Goal: Task Accomplishment & Management: Manage account settings

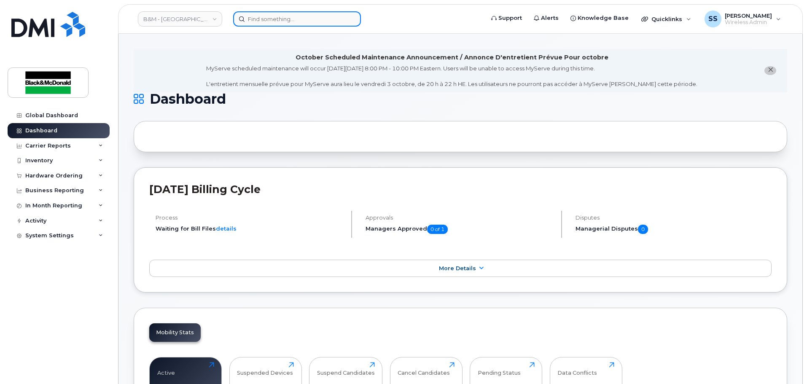
click at [253, 16] on input at bounding box center [297, 18] width 128 height 15
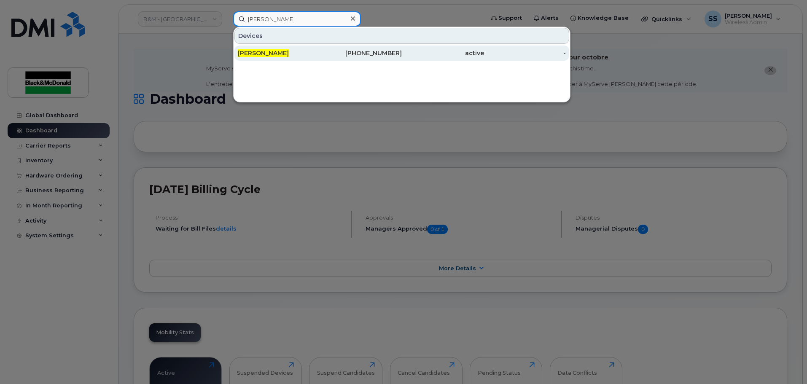
type input "[PERSON_NAME]"
click at [288, 51] on div "[PERSON_NAME]" at bounding box center [279, 53] width 82 height 8
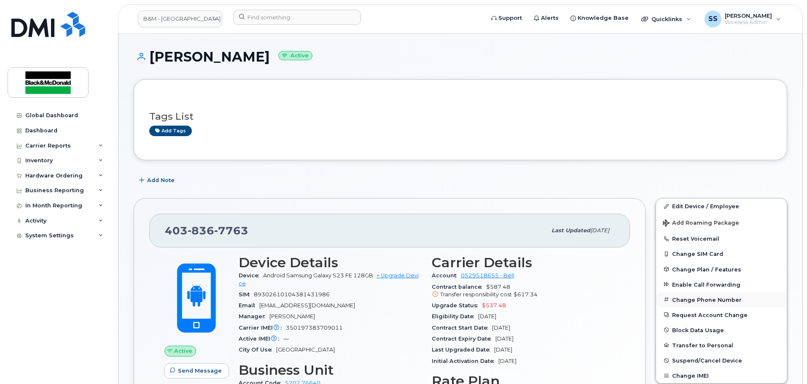
scroll to position [84, 0]
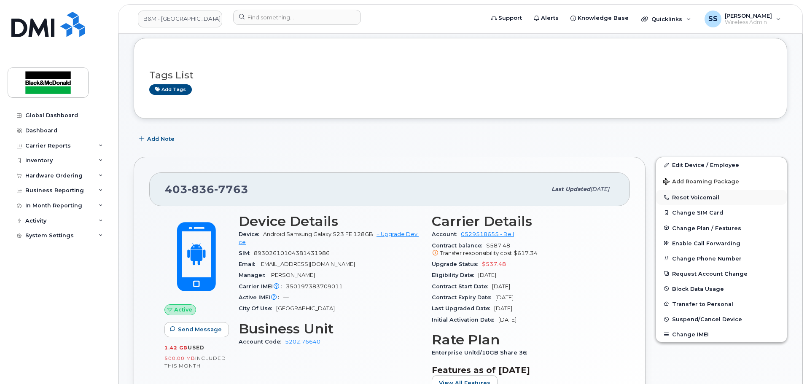
click at [693, 202] on button "Reset Voicemail" at bounding box center [721, 197] width 131 height 15
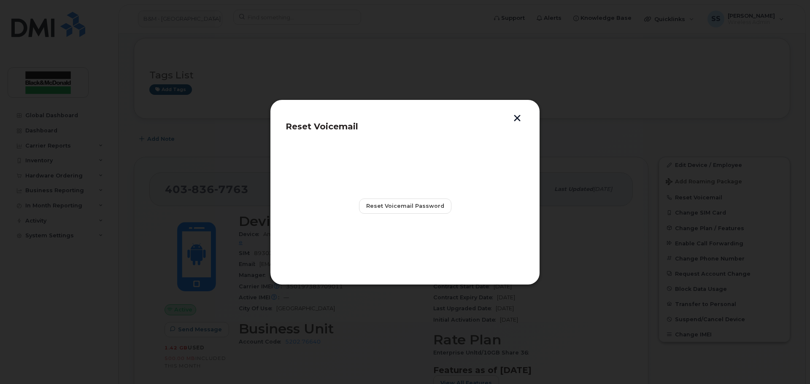
click at [516, 123] on header "Reset Voicemail" at bounding box center [404, 129] width 239 height 28
click at [516, 119] on button "button" at bounding box center [517, 119] width 13 height 9
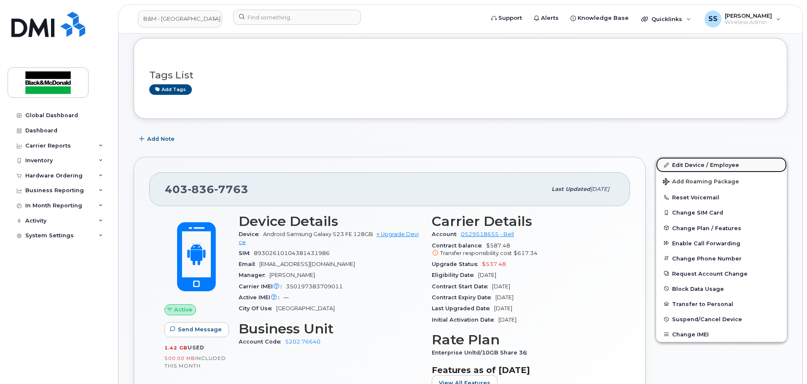
click at [697, 169] on link "Edit Device / Employee" at bounding box center [721, 164] width 131 height 15
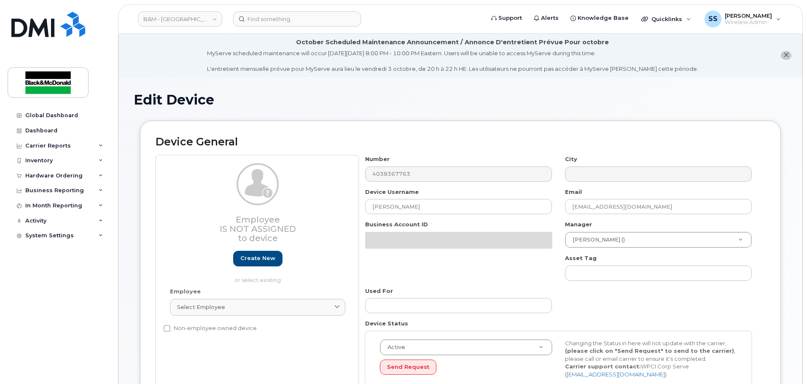
select select "91399"
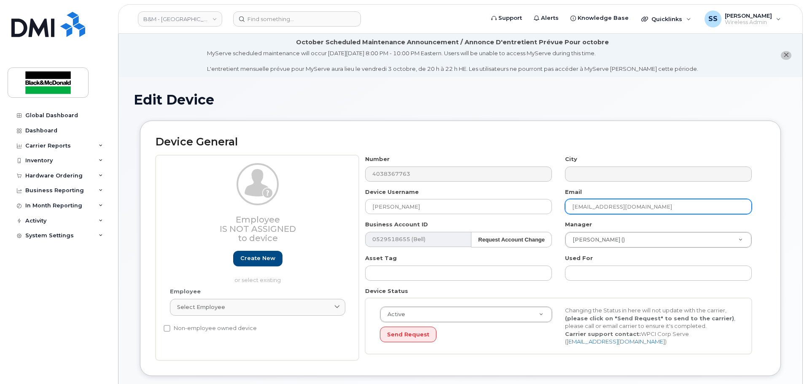
click at [624, 211] on input "mtoma@blackandmcdonald.com" at bounding box center [658, 206] width 187 height 15
drag, startPoint x: 677, startPoint y: 208, endPoint x: 454, endPoint y: 217, distance: 223.7
click at [454, 217] on div "Number 4038367763 City Device Username Marcus Toma Email mtoma@blackandmcdonald…" at bounding box center [559, 257] width 400 height 205
click at [495, 153] on div "Device General Employee Is not assigned to device Create new or select existing…" at bounding box center [460, 249] width 641 height 256
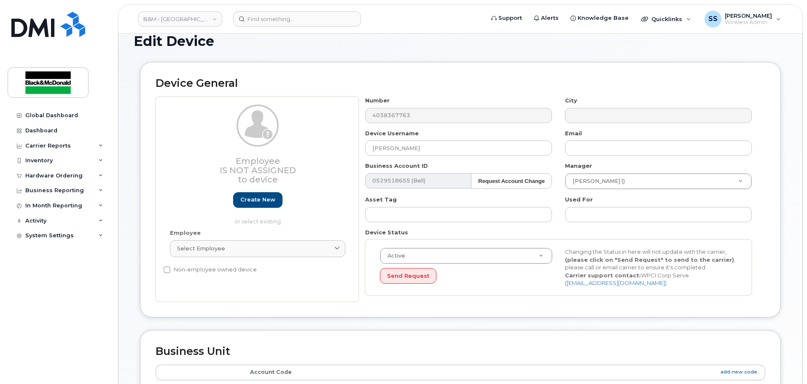
scroll to position [127, 0]
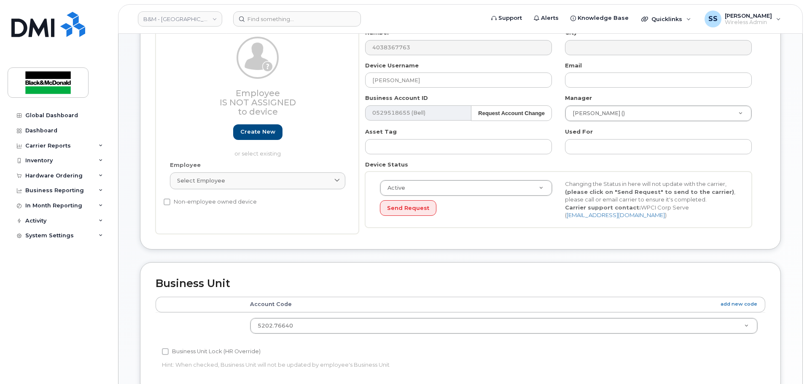
click at [669, 101] on div "Manager Evelyn Vendiola () 287459" at bounding box center [659, 107] width 200 height 27
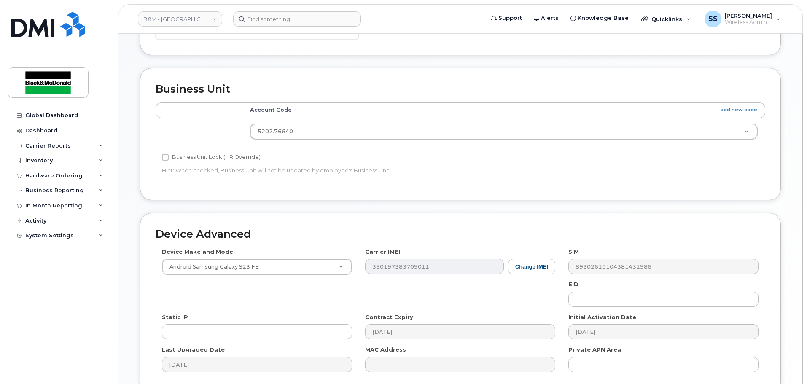
scroll to position [275, 0]
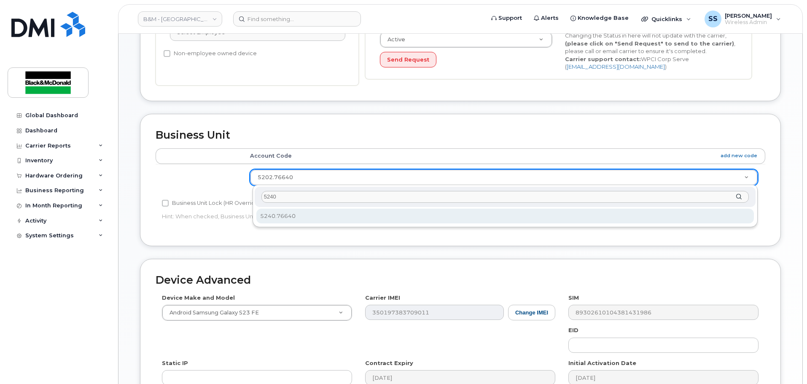
type input "5240"
select select "91400"
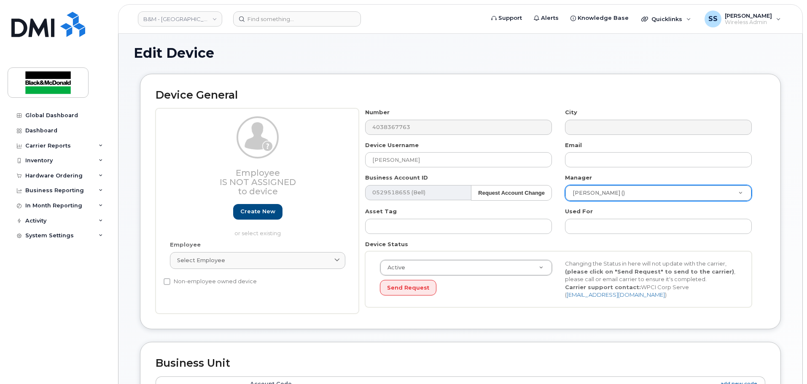
scroll to position [0, 0]
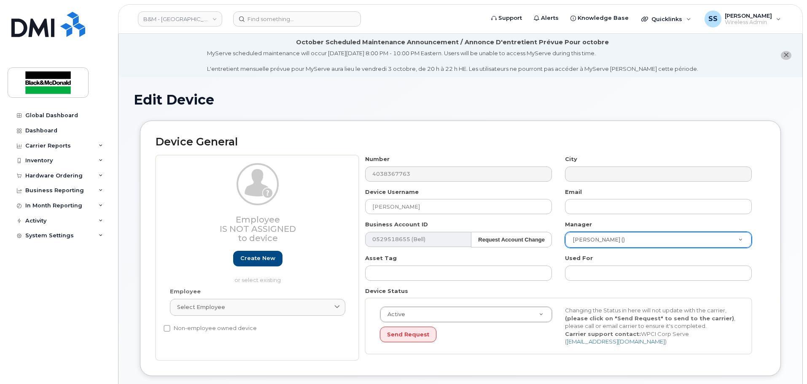
click at [422, 218] on div "Number 4038367763 City Device Username Marcus Toma Email Business Account ID 05…" at bounding box center [559, 257] width 400 height 205
click at [426, 210] on input "Marcus Toma" at bounding box center [458, 206] width 187 height 15
drag, startPoint x: 362, startPoint y: 209, endPoint x: 285, endPoint y: 206, distance: 77.2
click at [283, 207] on div "Employee Is not assigned to device Create new or select existing Employee Selec…" at bounding box center [461, 257] width 610 height 205
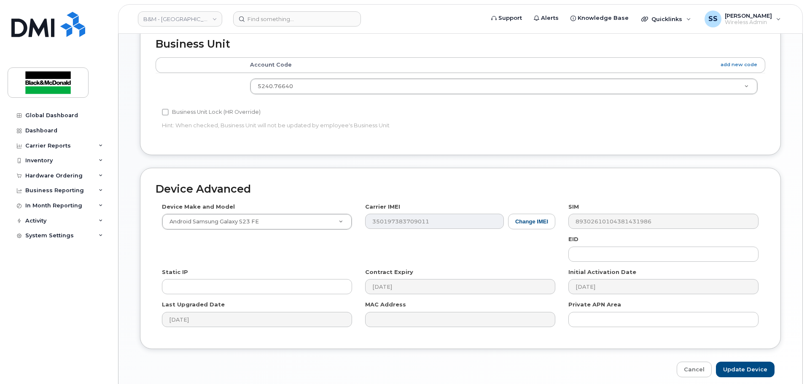
scroll to position [401, 0]
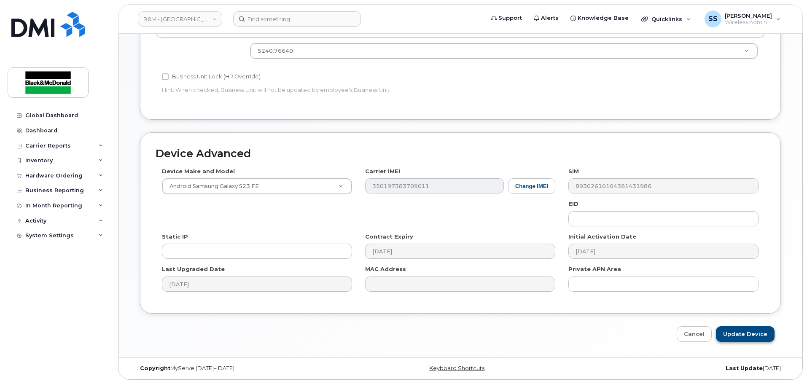
type input "Andreas Heimann"
click at [761, 336] on input "Update Device" at bounding box center [745, 334] width 59 height 16
type input "Saving..."
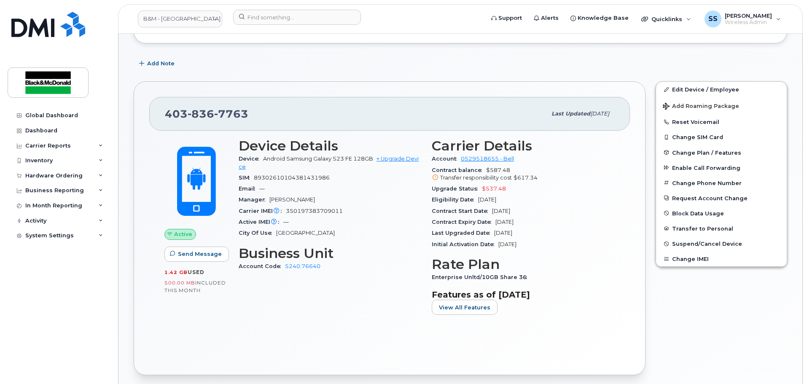
scroll to position [84, 0]
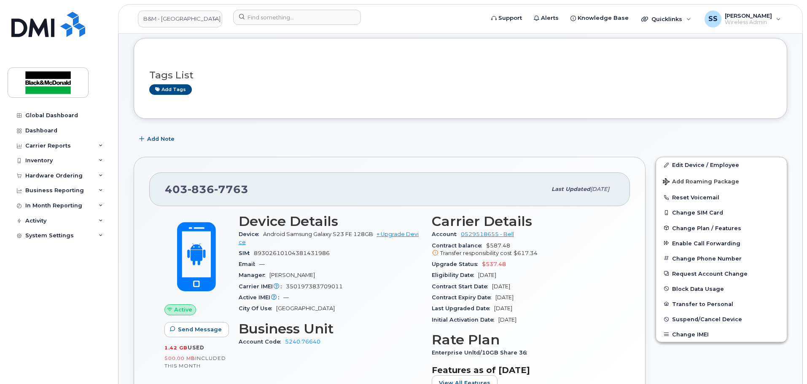
click at [322, 249] on div "SIM 89302610104381431986" at bounding box center [330, 253] width 183 height 11
drag, startPoint x: 331, startPoint y: 294, endPoint x: 284, endPoint y: 288, distance: 46.7
click at [284, 288] on div "Carrier IMEI Carrier IMEI is reported during the last billing cycle or change o…" at bounding box center [330, 286] width 183 height 11
copy span "350197383709011"
click at [316, 284] on span "350197383709011" at bounding box center [314, 286] width 57 height 6
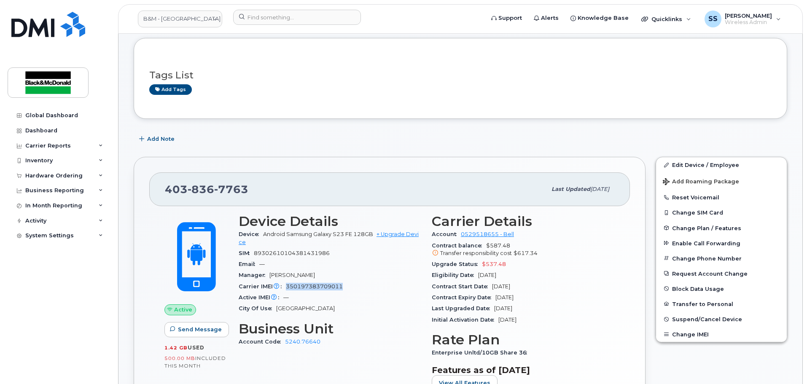
drag, startPoint x: 312, startPoint y: 284, endPoint x: 285, endPoint y: 287, distance: 27.6
click at [285, 287] on div "Carrier IMEI Carrier IMEI is reported during the last billing cycle or change o…" at bounding box center [330, 286] width 183 height 11
copy span "350197383709011"
drag, startPoint x: 374, startPoint y: 232, endPoint x: 265, endPoint y: 234, distance: 109.2
click at [265, 234] on span "Android Samsung Galaxy S23 FE 128GB + Upgrade Device" at bounding box center [329, 238] width 180 height 14
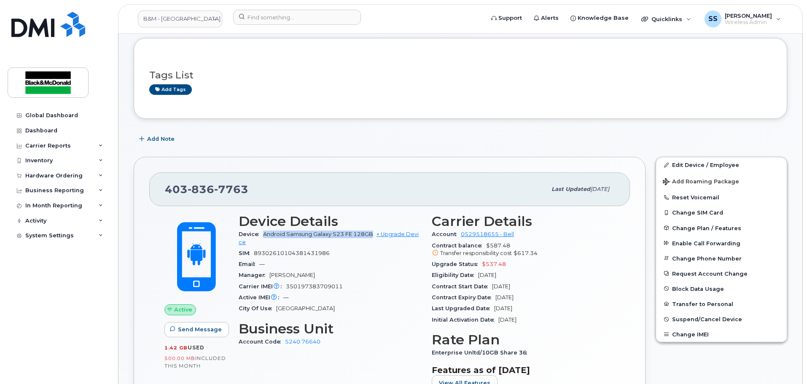
copy span "Android Samsung Galaxy S23 FE 128GB"
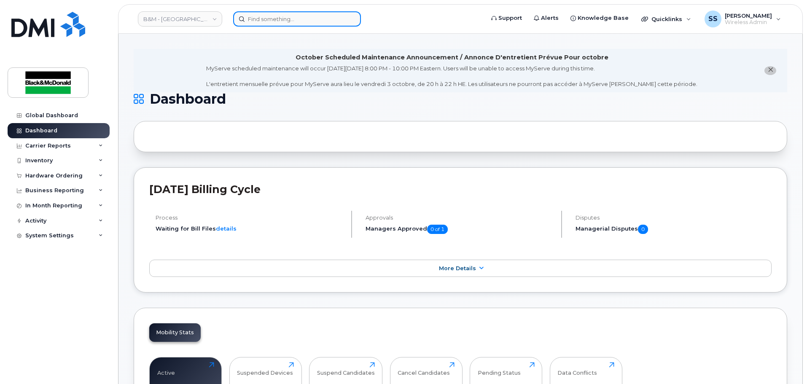
click at [257, 19] on input at bounding box center [297, 18] width 128 height 15
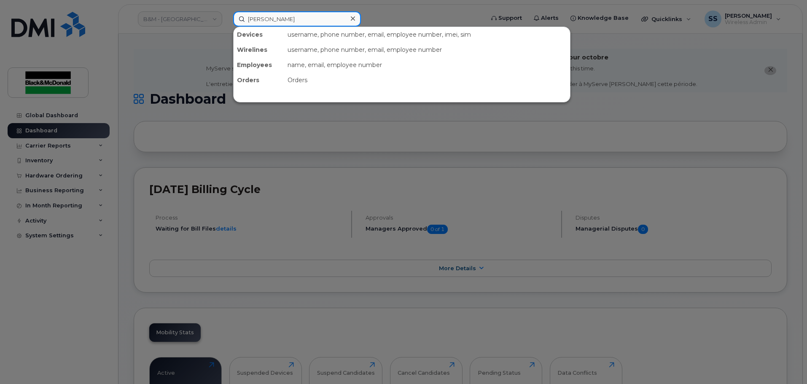
type input "Caley"
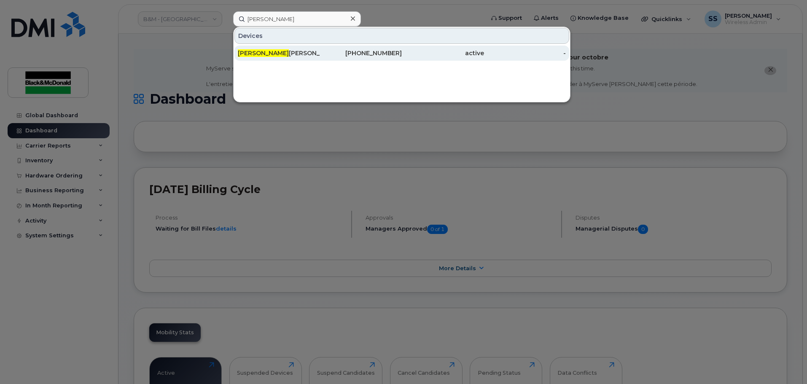
click at [253, 51] on span "Caley" at bounding box center [263, 53] width 51 height 8
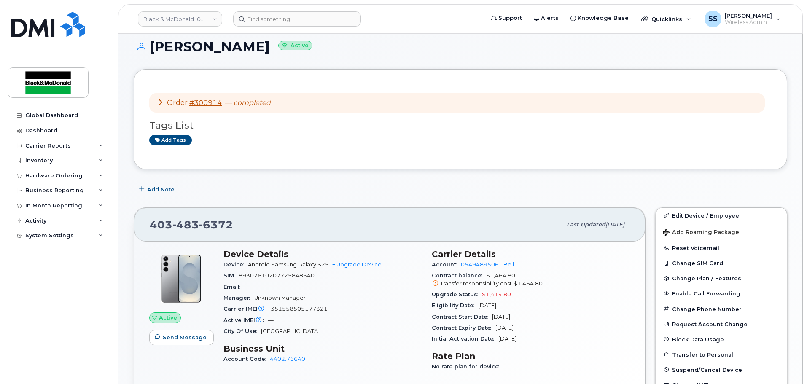
scroll to position [84, 0]
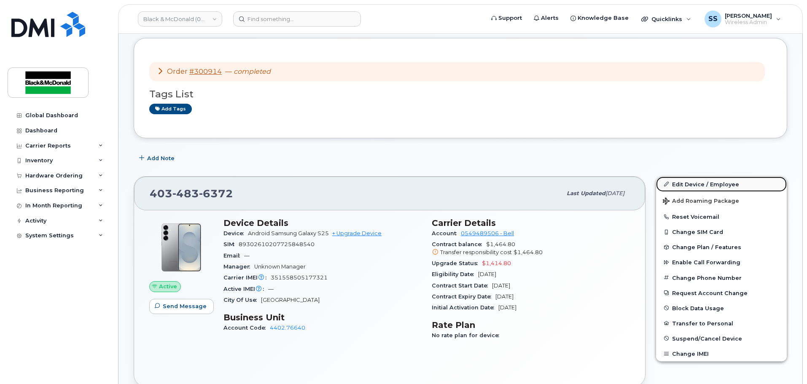
click at [697, 184] on link "Edit Device / Employee" at bounding box center [721, 184] width 131 height 15
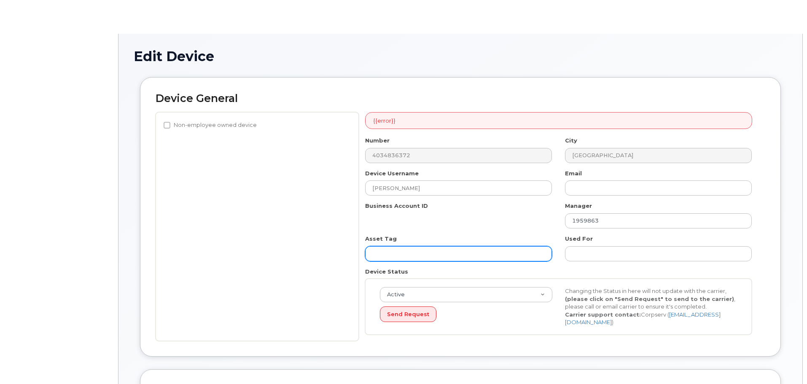
select select "27695469"
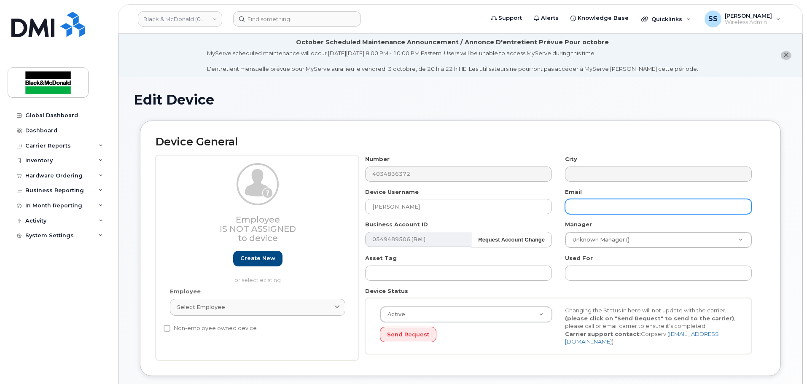
click at [577, 208] on input "text" at bounding box center [658, 206] width 187 height 15
paste input "[EMAIL_ADDRESS][DOMAIN_NAME]"
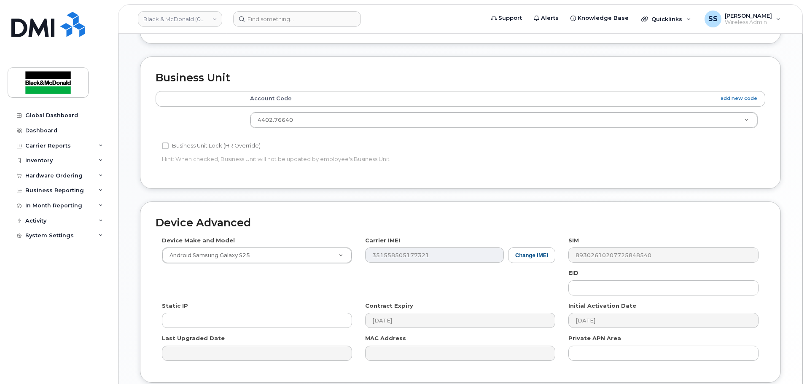
scroll to position [398, 0]
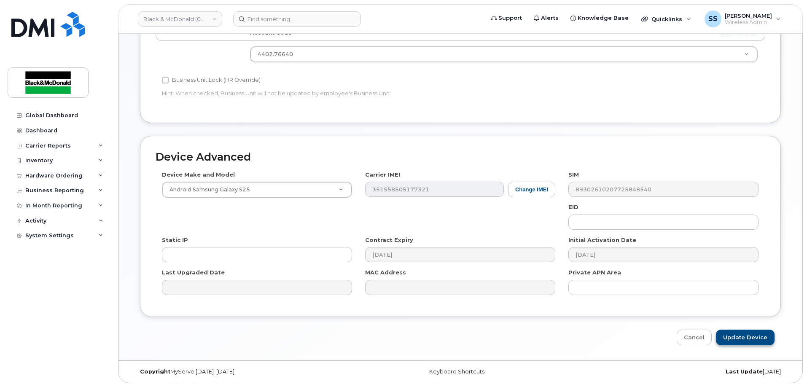
type input "[EMAIL_ADDRESS][DOMAIN_NAME]"
click at [742, 337] on input "Update Device" at bounding box center [745, 338] width 59 height 16
type input "Saving..."
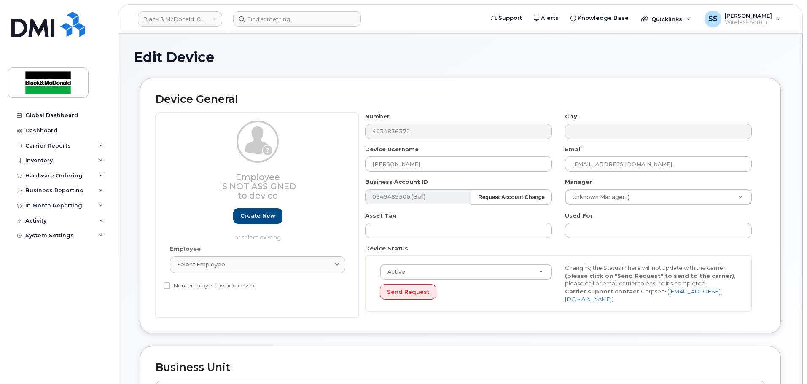
scroll to position [0, 0]
